Goal: Task Accomplishment & Management: Complete application form

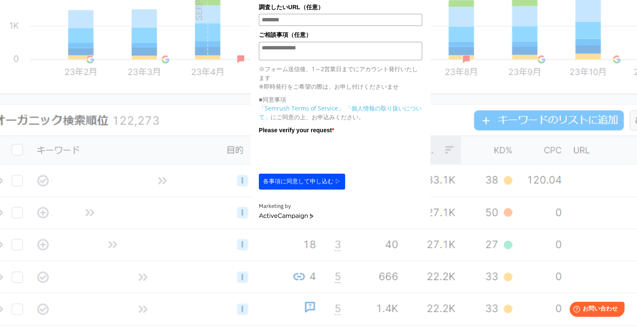
scroll to position [92, 0]
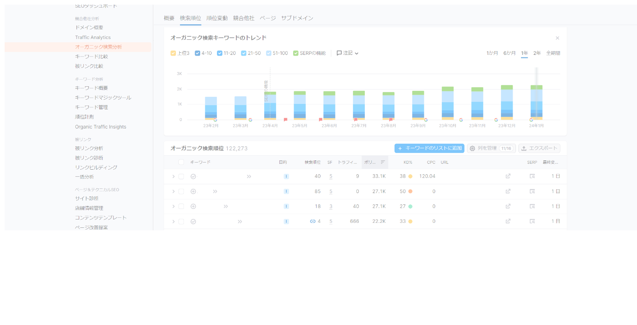
click at [101, 51] on section at bounding box center [321, 117] width 637 height 228
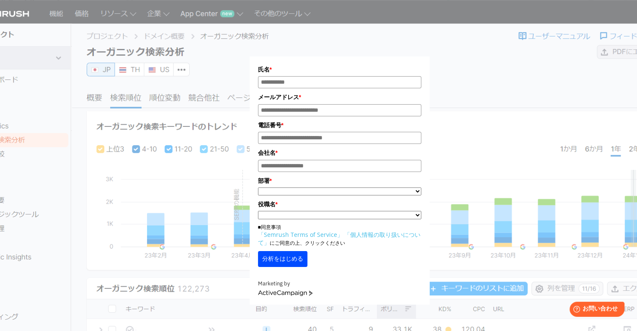
click at [523, 75] on div "氏名 * メールアドレス * 電話番号 * 会社名 * *" at bounding box center [339, 157] width 419 height 295
